Goal: Task Accomplishment & Management: Manage account settings

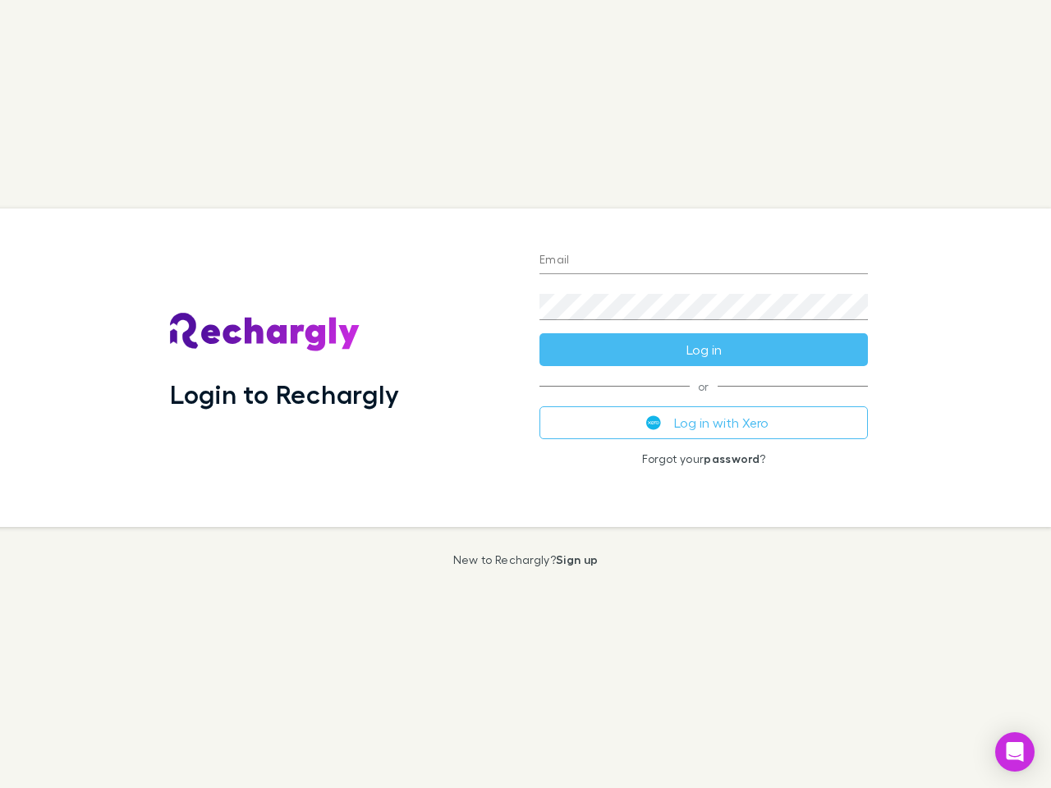
click at [525, 394] on div "Login to Rechargly" at bounding box center [341, 367] width 369 height 318
click at [703, 261] on input "Email" at bounding box center [703, 261] width 328 height 26
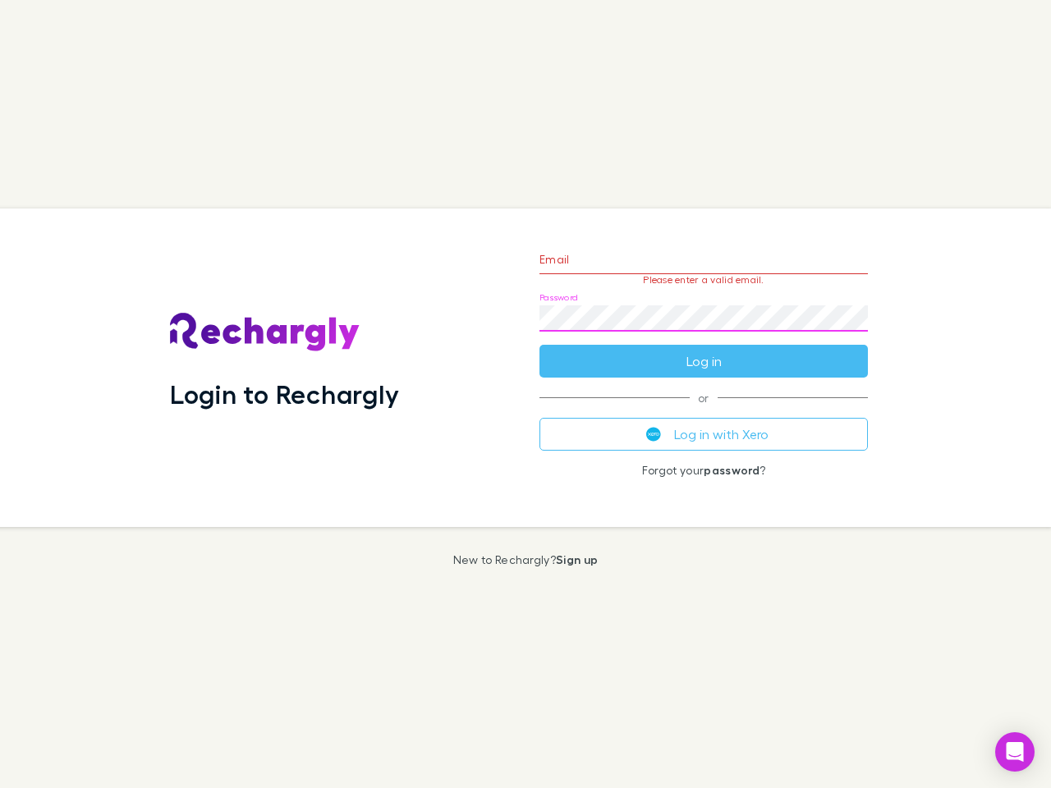
click at [703, 350] on form "Email Please enter a valid email. Password Log in" at bounding box center [703, 306] width 328 height 143
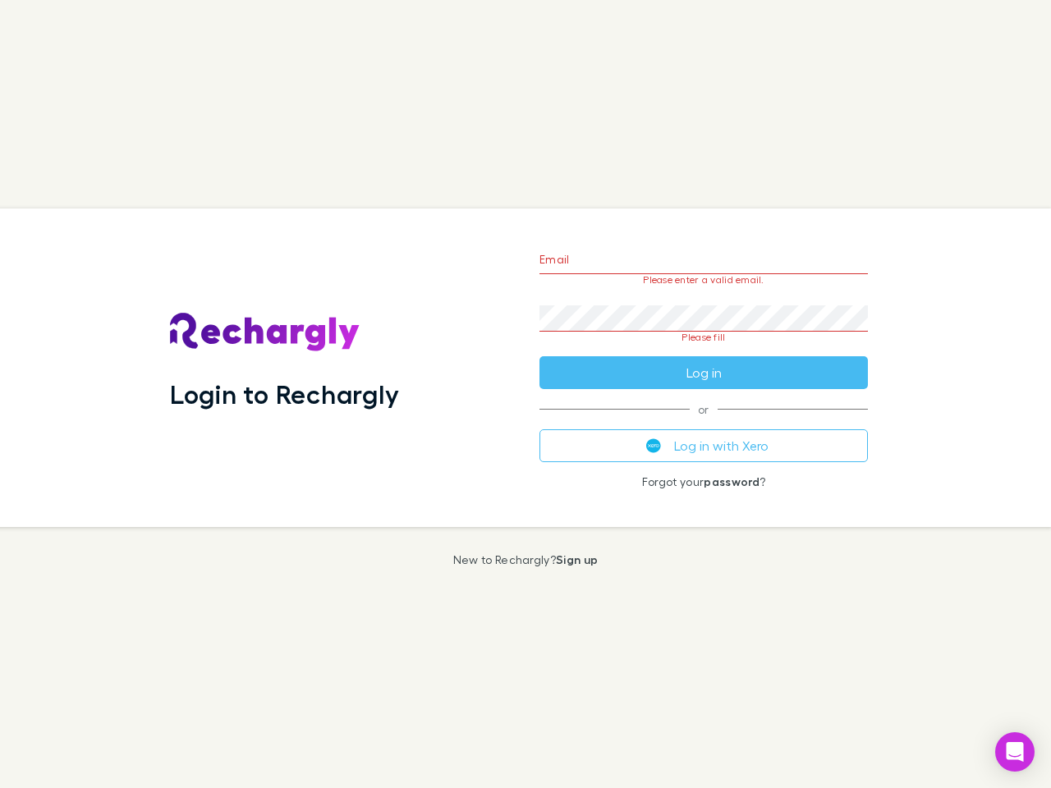
click at [703, 423] on div "Email Please enter a valid email. Password Please fill Log in or Log in with Xe…" at bounding box center [703, 367] width 355 height 318
click at [1014, 752] on icon "Open Intercom Messenger" at bounding box center [1014, 752] width 17 height 20
